Goal: Task Accomplishment & Management: Complete application form

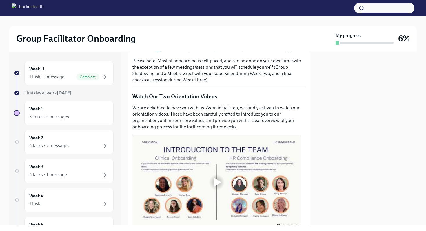
scroll to position [244, 0]
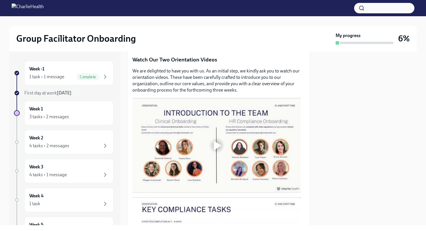
click at [218, 144] on div at bounding box center [218, 145] width 8 height 9
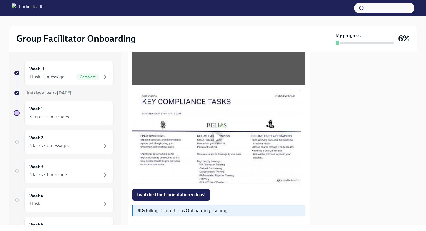
scroll to position [360, 0]
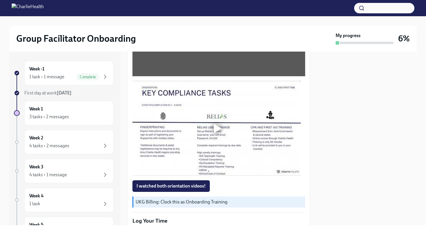
click at [214, 127] on div at bounding box center [218, 128] width 8 height 9
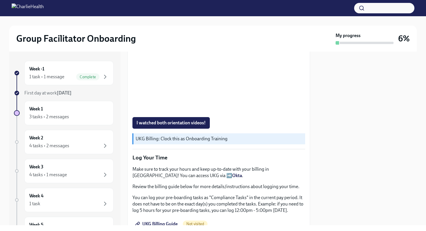
scroll to position [411, 0]
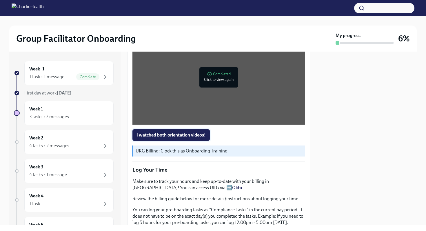
click at [153, 132] on span "I watched both orientation videos!" at bounding box center [170, 135] width 69 height 6
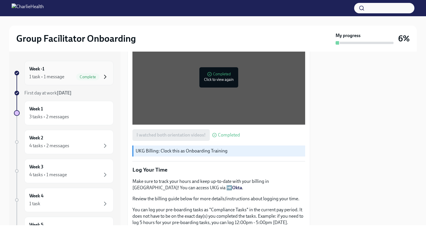
click at [102, 77] on icon "button" at bounding box center [105, 76] width 7 height 7
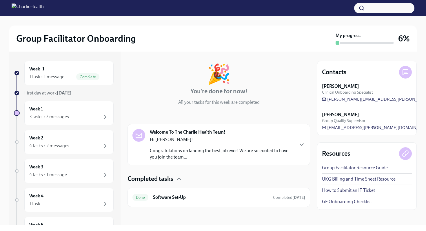
scroll to position [23, 0]
click at [50, 111] on div "Week 1 3 tasks • 2 messages" at bounding box center [68, 113] width 79 height 14
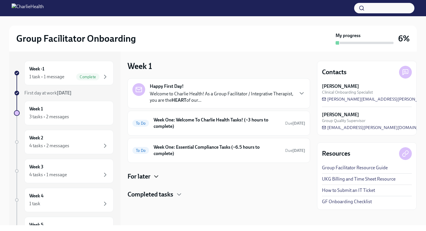
click at [156, 175] on icon "button" at bounding box center [156, 176] width 7 height 7
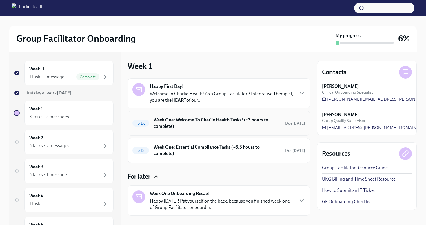
click at [192, 127] on h6 "Week One: Welcome To Charlie Health Tasks! (~3 hours to complete)" at bounding box center [217, 123] width 127 height 13
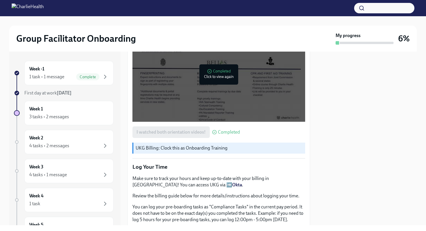
scroll to position [421, 0]
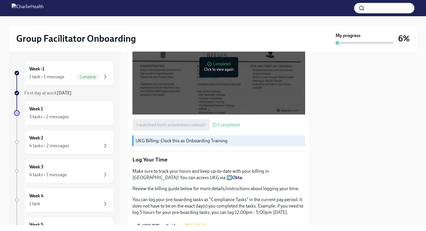
click at [198, 140] on p "UKG Billing: Clock this as Onboarding Training" at bounding box center [219, 141] width 167 height 6
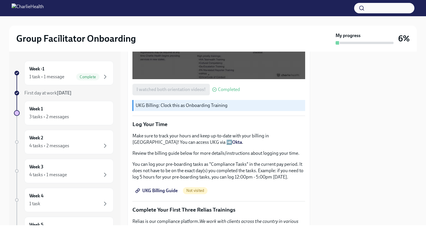
scroll to position [461, 0]
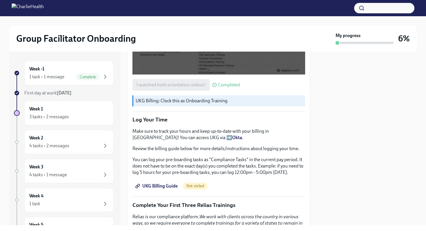
click at [156, 183] on span "UKG Billing Guide" at bounding box center [156, 186] width 41 height 6
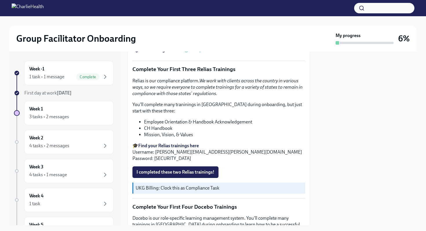
scroll to position [598, 0]
click at [186, 144] on strong "Find your Relias trainings here" at bounding box center [168, 146] width 61 height 6
click at [206, 169] on span "I completed these two Relias trainings!" at bounding box center [175, 172] width 78 height 6
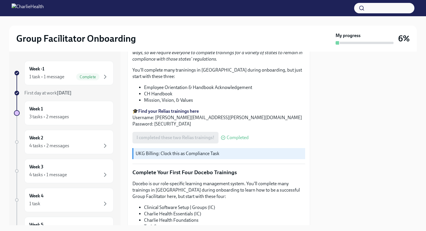
scroll to position [633, 0]
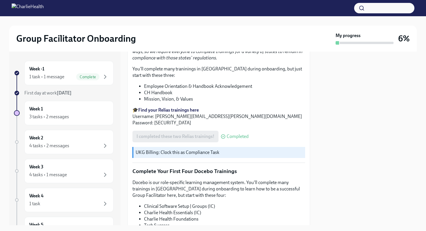
click at [212, 150] on p "UKG Billing: Clock this as Compliance Task" at bounding box center [219, 152] width 167 height 6
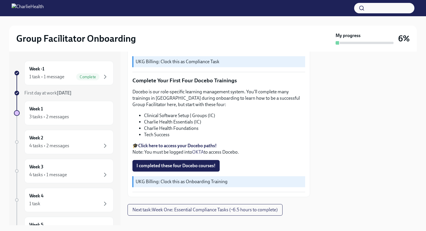
scroll to position [724, 0]
click at [191, 143] on strong "Click here to access your Docebo paths!" at bounding box center [177, 146] width 79 height 6
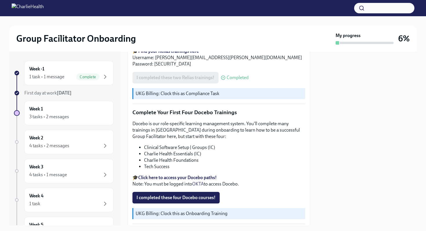
scroll to position [730, 0]
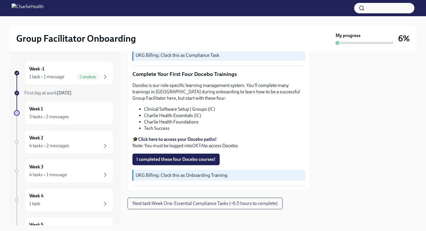
click at [28, 9] on img at bounding box center [28, 7] width 32 height 9
click at [21, 9] on img at bounding box center [28, 7] width 32 height 9
click at [170, 158] on span "I completed these four Docebo courses!" at bounding box center [175, 159] width 79 height 6
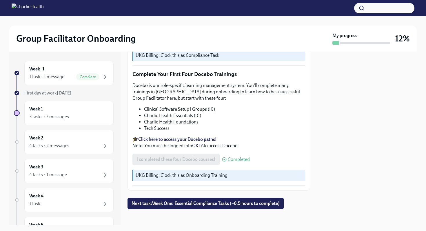
click at [173, 202] on span "Next task : Week One: Essential Compliance Tasks (~6.5 hours to complete)" at bounding box center [206, 204] width 148 height 6
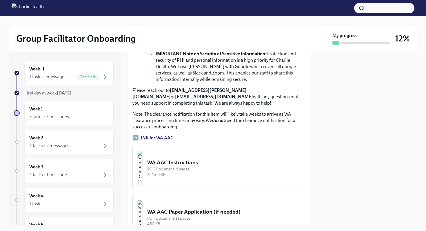
scroll to position [449, 0]
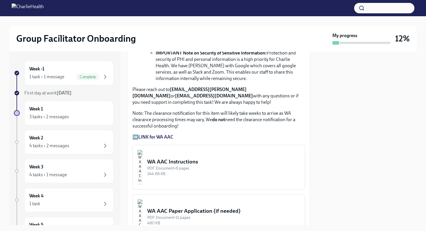
click at [156, 140] on strong "LINK for WA AAC" at bounding box center [155, 137] width 35 height 6
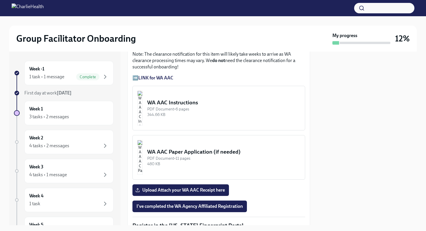
scroll to position [509, 0]
click at [143, 114] on img "button" at bounding box center [139, 107] width 5 height 35
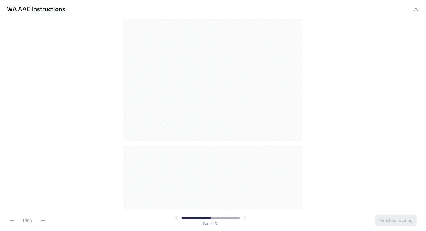
scroll to position [230, 0]
